Goal: Transaction & Acquisition: Download file/media

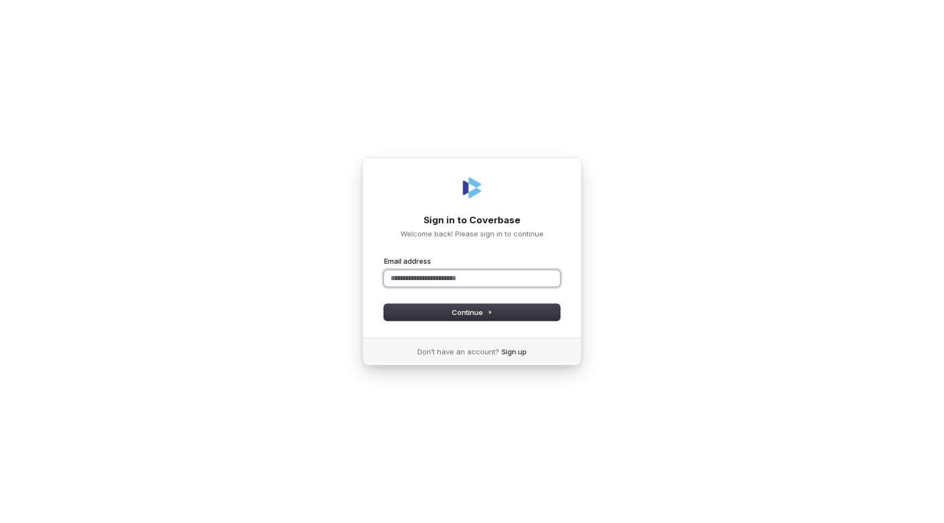
click at [410, 272] on input "Email address" at bounding box center [472, 278] width 176 height 16
type input "*"
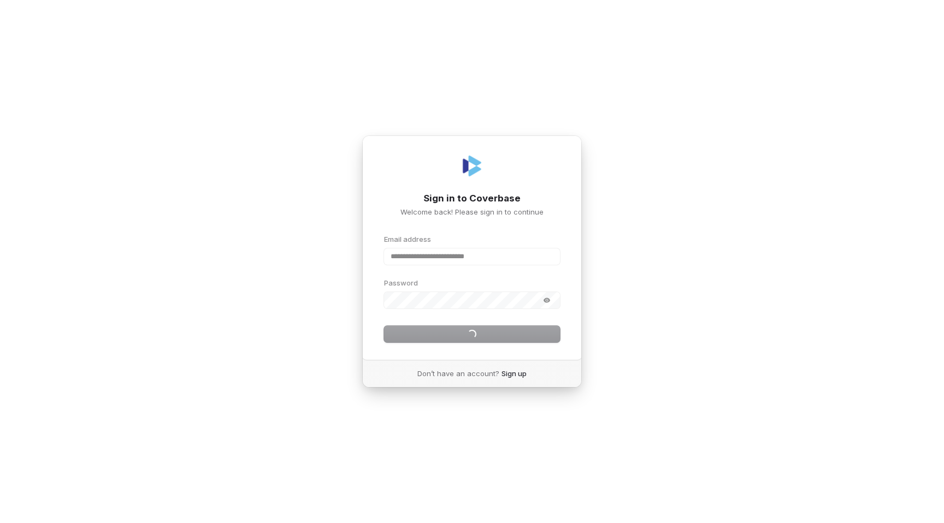
type input "**********"
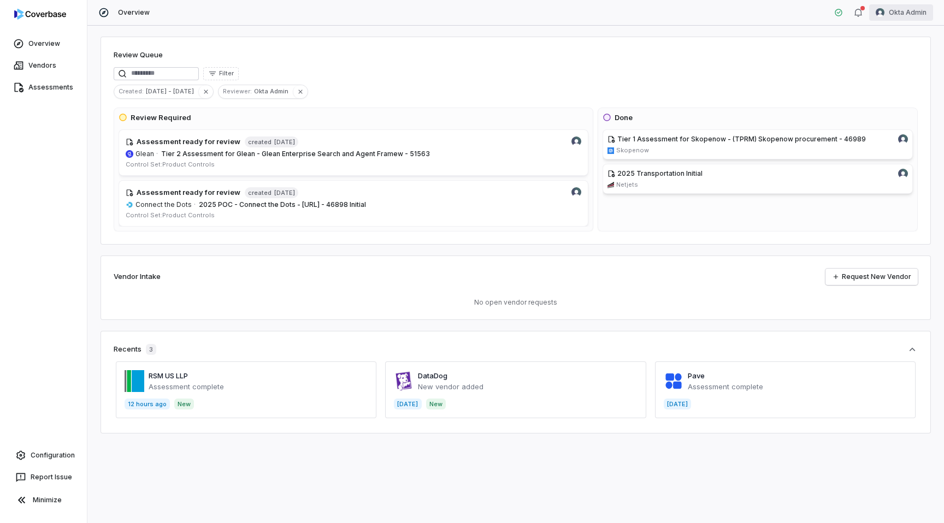
click at [908, 10] on html "Overview Vendors Assessments Configuration Report Issue Minimize Overview Okta …" at bounding box center [472, 261] width 944 height 523
click at [874, 100] on div "Log out" at bounding box center [887, 100] width 84 height 17
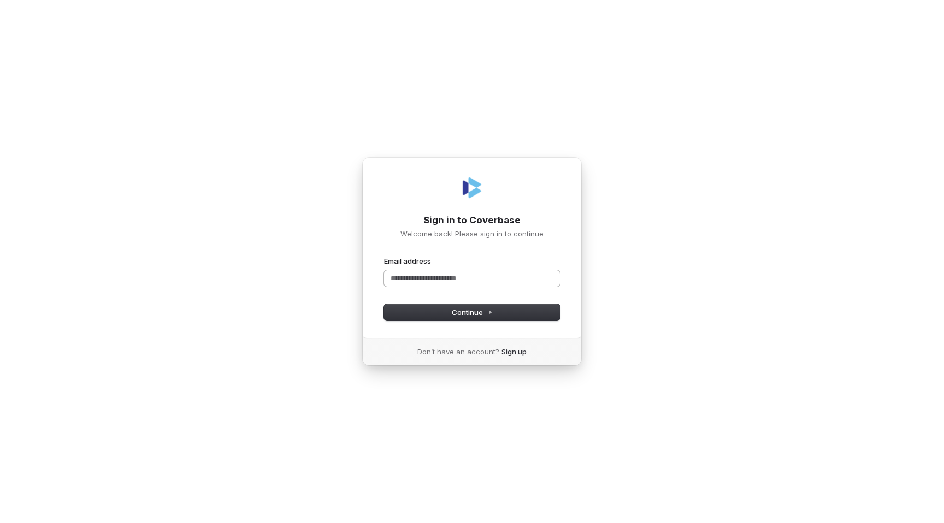
click at [447, 275] on input "Email address" at bounding box center [472, 278] width 176 height 16
type input "**********"
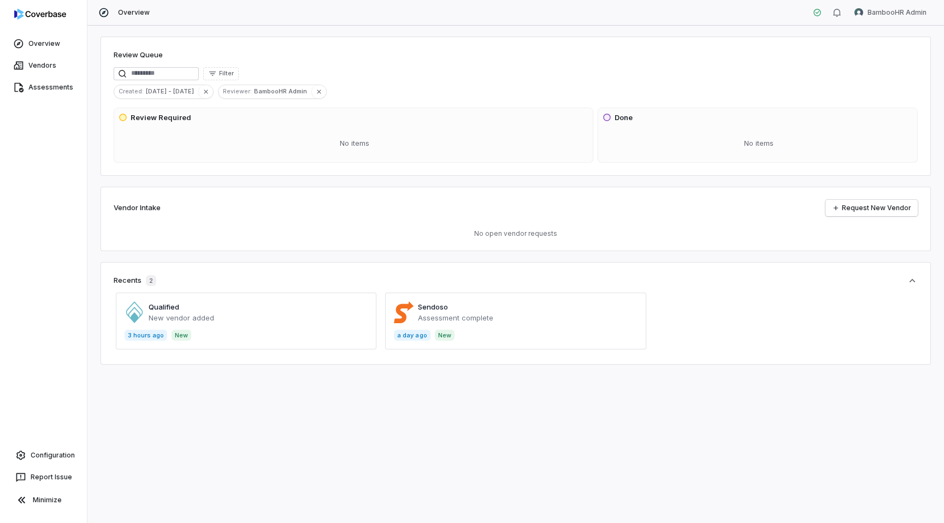
click at [213, 327] on span at bounding box center [246, 321] width 261 height 57
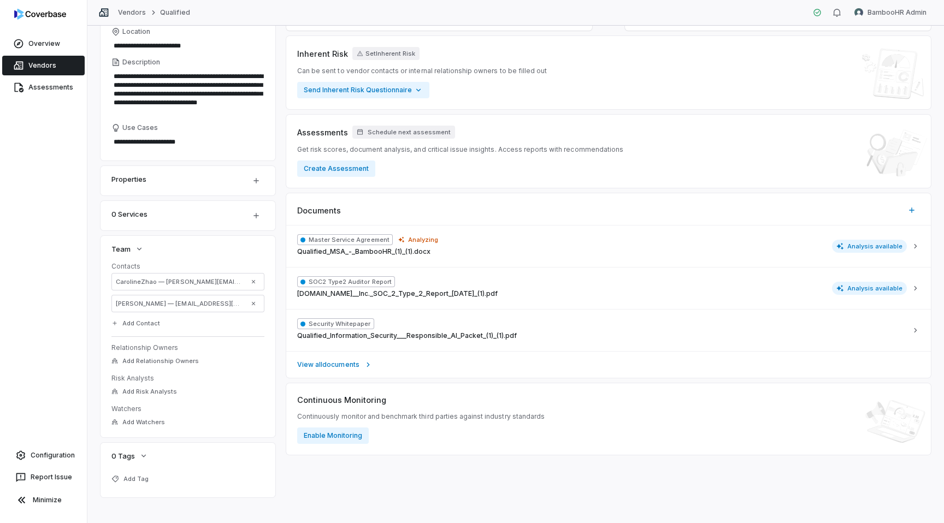
scroll to position [148, 0]
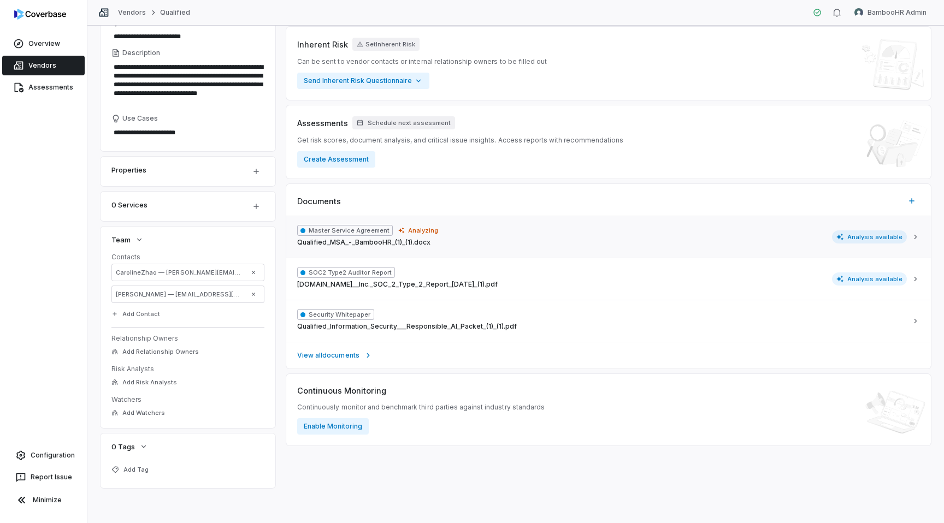
click at [473, 233] on div "Master Service Agreement Analyzing Qualified_MSA_-_BambooHR_(1)_(1).docx Analys…" at bounding box center [602, 237] width 610 height 24
click at [480, 242] on div "Master Service Agreement Analyzing Qualified_MSA_-_BambooHR_(1)_(1).docx Analys…" at bounding box center [602, 237] width 610 height 24
click at [427, 360] on link "View all documents" at bounding box center [608, 355] width 645 height 27
type textarea "*"
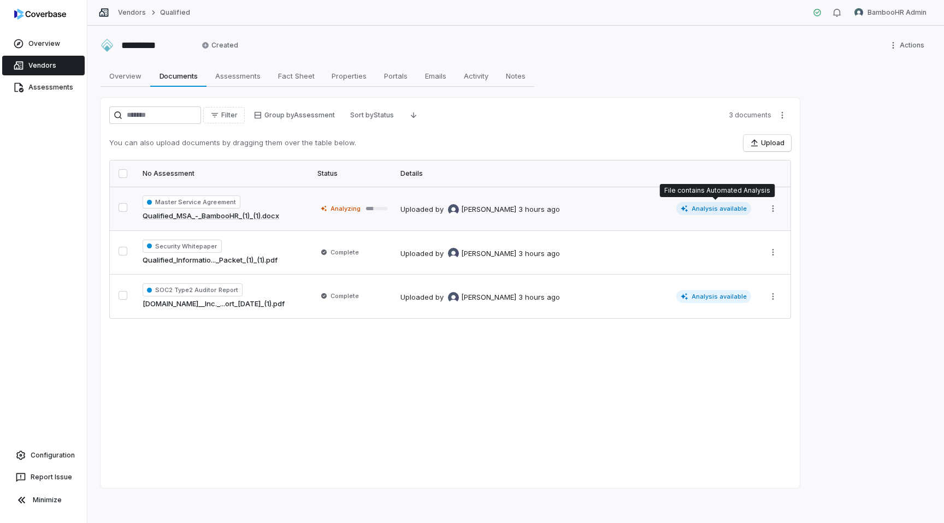
click at [723, 209] on span "Analysis available" at bounding box center [713, 208] width 75 height 13
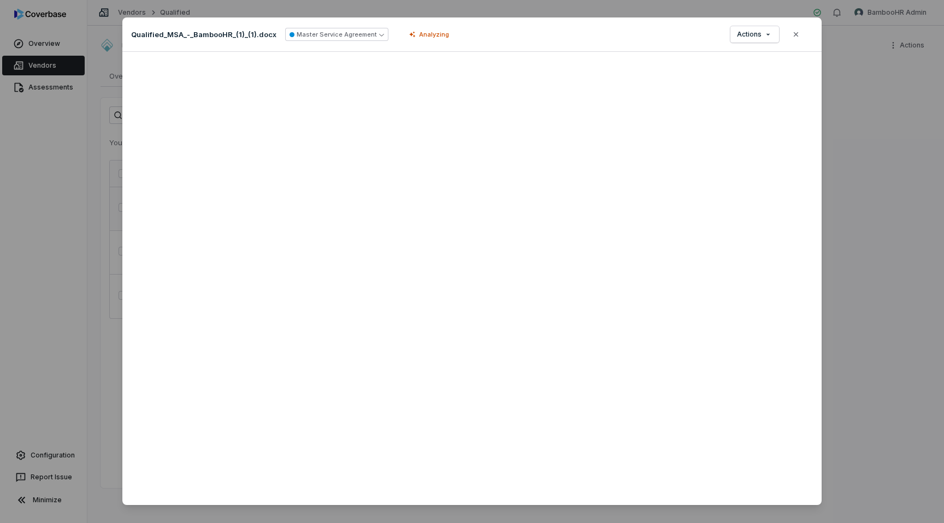
click at [887, 283] on div "Document Preview Qualified_MSA_-_BambooHR_(1)_(1).docx Master Service Agreement…" at bounding box center [472, 268] width 944 height 537
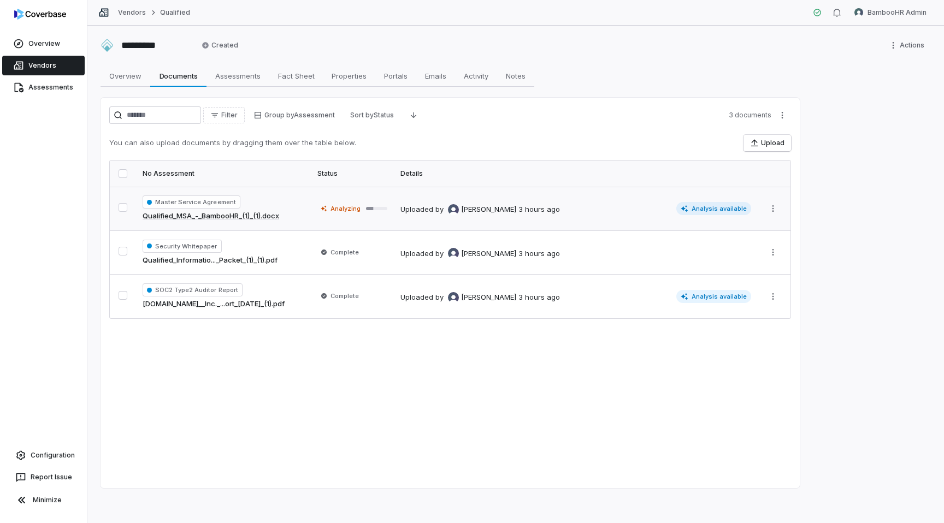
click at [399, 213] on td "Uploaded by [PERSON_NAME] 3 hours ago Analysis available" at bounding box center [576, 209] width 364 height 44
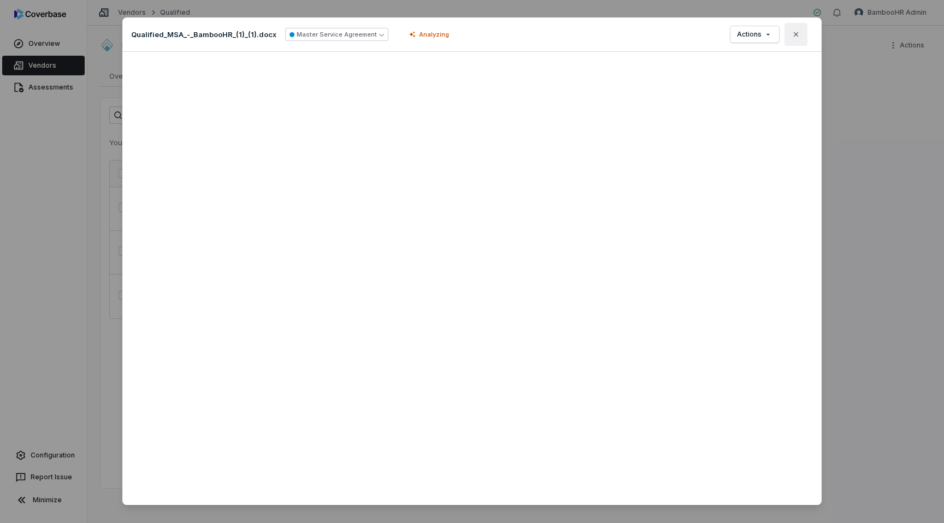
click at [795, 32] on icon "button" at bounding box center [796, 34] width 9 height 9
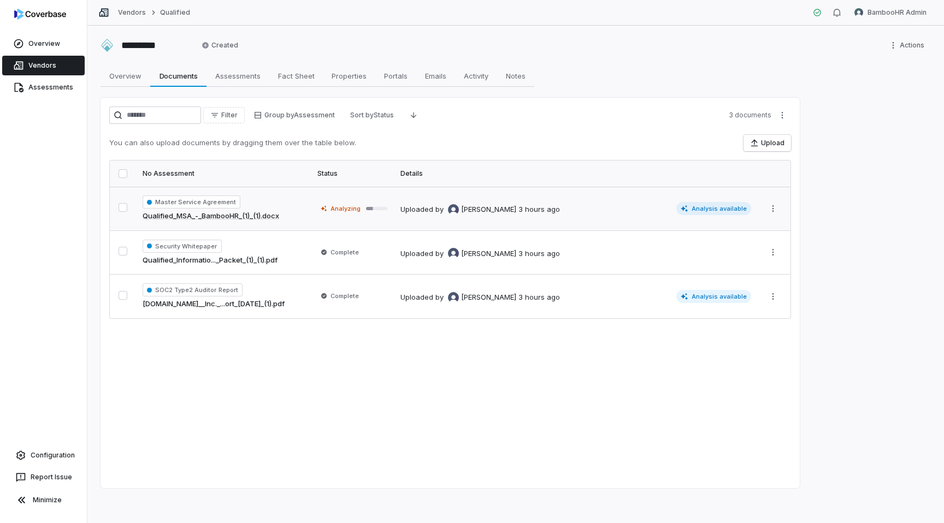
click at [271, 204] on div "Master Service Agreement Qualified_MSA_-_BambooHR_(1)_(1).docx" at bounding box center [224, 209] width 162 height 26
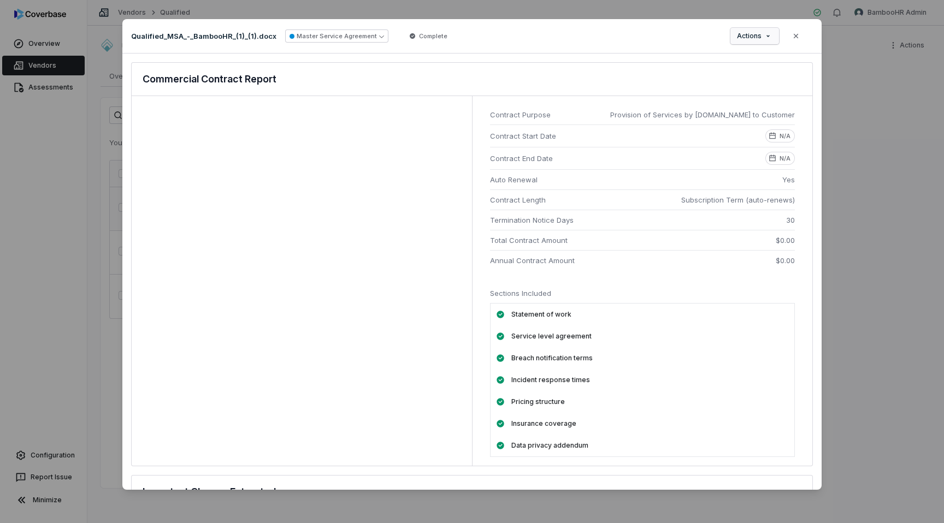
click at [756, 31] on div "Document Preview Qualified_MSA_-_BambooHR_(1)_(1).docx Master Service Agreement…" at bounding box center [472, 262] width 944 height 520
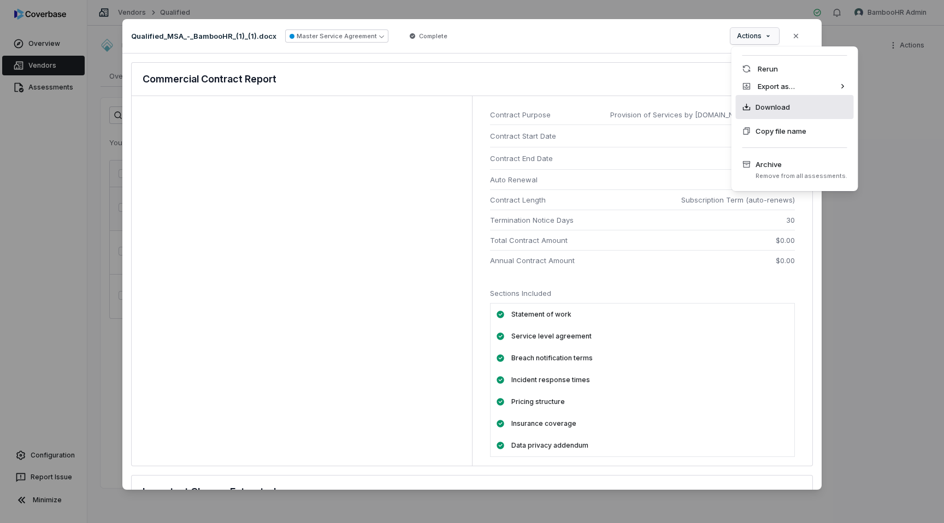
click at [791, 105] on div "Download" at bounding box center [795, 107] width 118 height 24
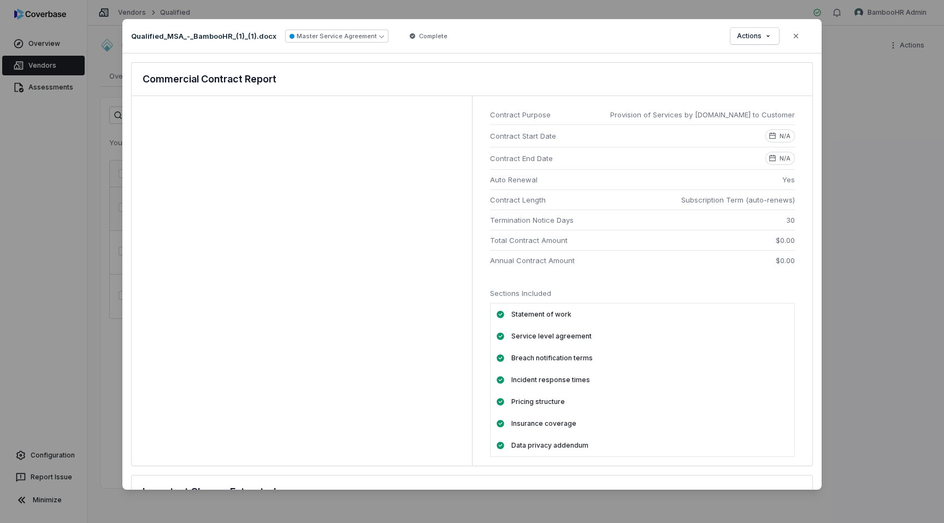
click at [858, 334] on div "Document Preview Qualified_MSA_-_BambooHR_(1)_(1).docx Master Service Agreement…" at bounding box center [472, 262] width 944 height 520
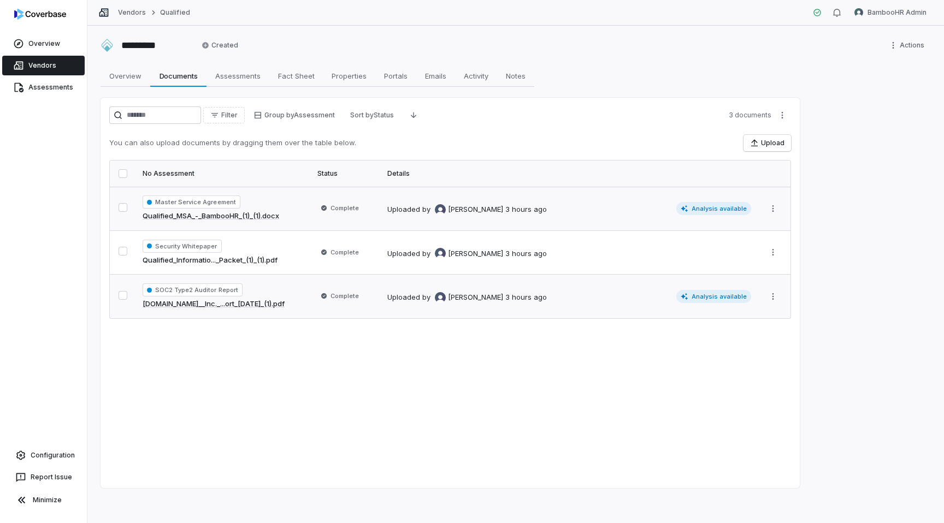
click at [630, 305] on td "Uploaded by [PERSON_NAME] 3 hours ago Analysis available" at bounding box center [569, 297] width 377 height 44
